Goal: Navigation & Orientation: Find specific page/section

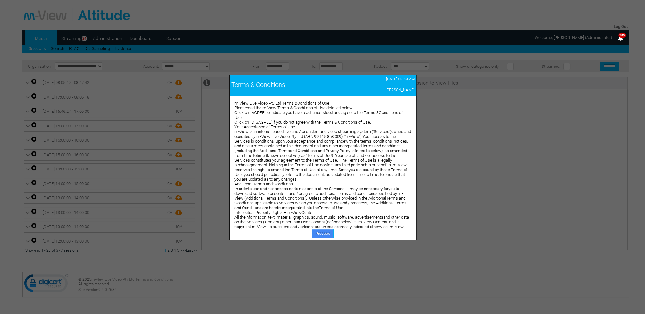
click at [323, 231] on link "Proceed" at bounding box center [323, 233] width 22 height 9
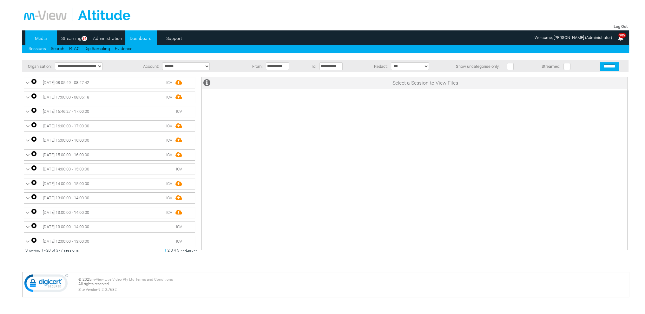
click at [146, 38] on link "Dashboard" at bounding box center [140, 39] width 31 height 10
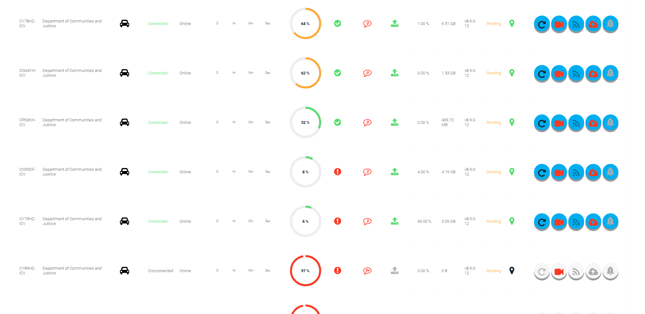
scroll to position [222, 0]
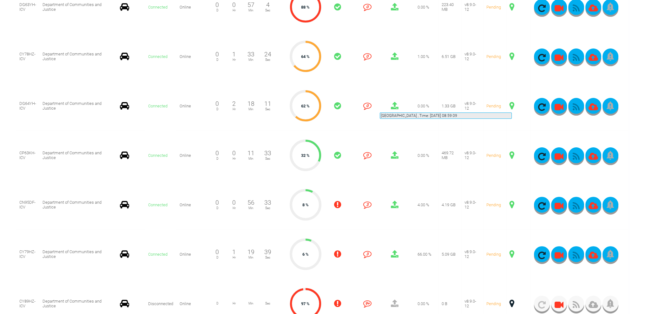
click at [512, 105] on span at bounding box center [511, 106] width 5 height 8
click at [513, 105] on span at bounding box center [511, 106] width 5 height 8
